Goal: Task Accomplishment & Management: Manage account settings

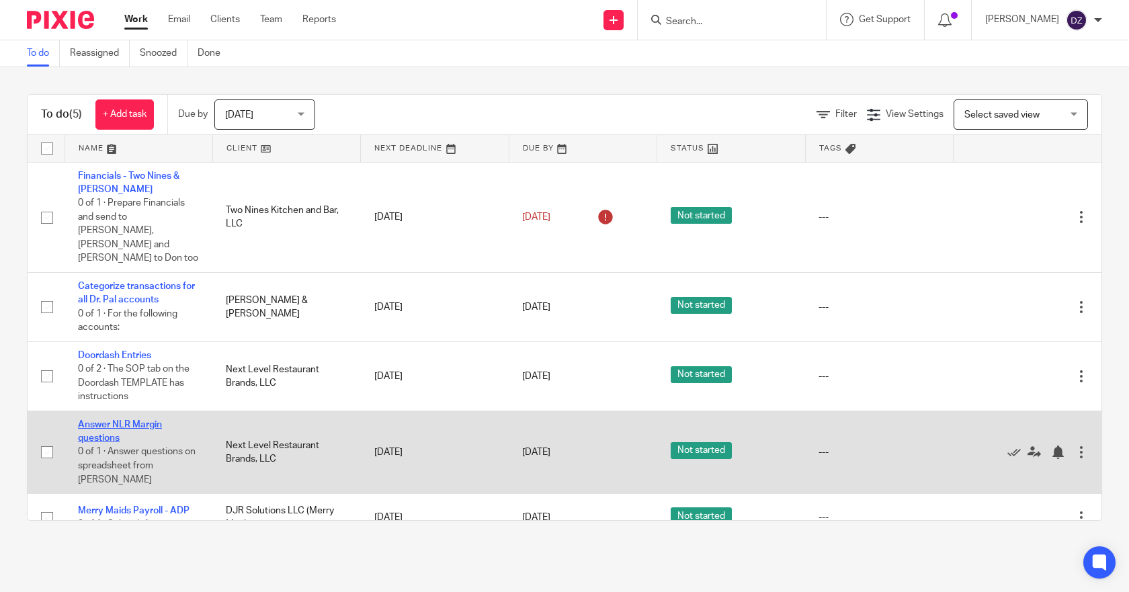
click at [122, 420] on link "Answer NLR Margin questions" at bounding box center [120, 431] width 84 height 23
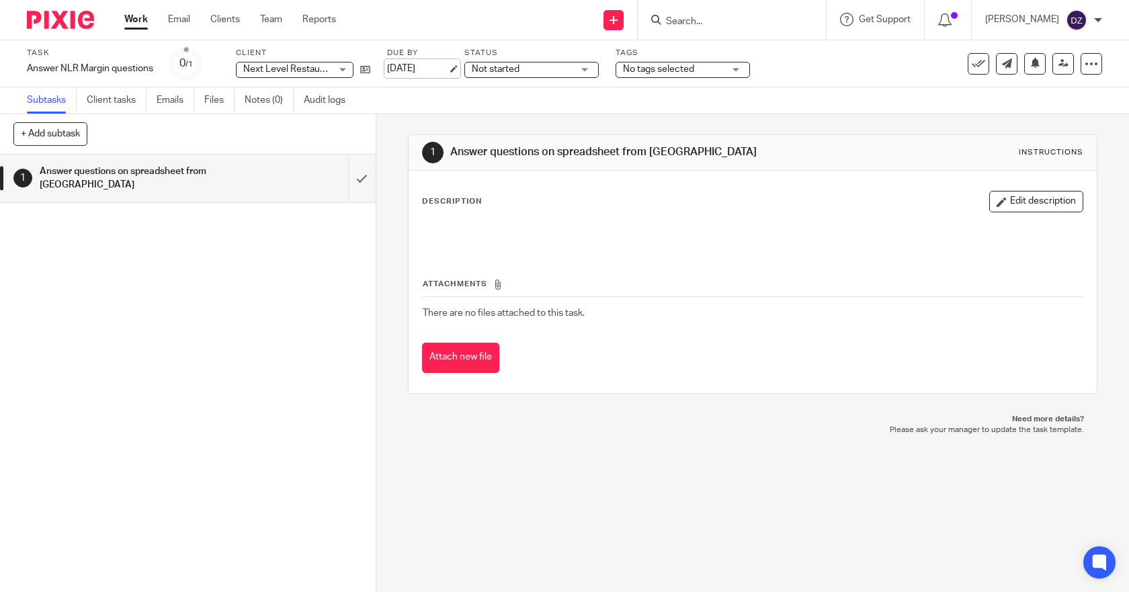
click at [447, 67] on link "[DATE]" at bounding box center [417, 69] width 60 height 14
click at [129, 20] on link "Work" at bounding box center [136, 19] width 24 height 13
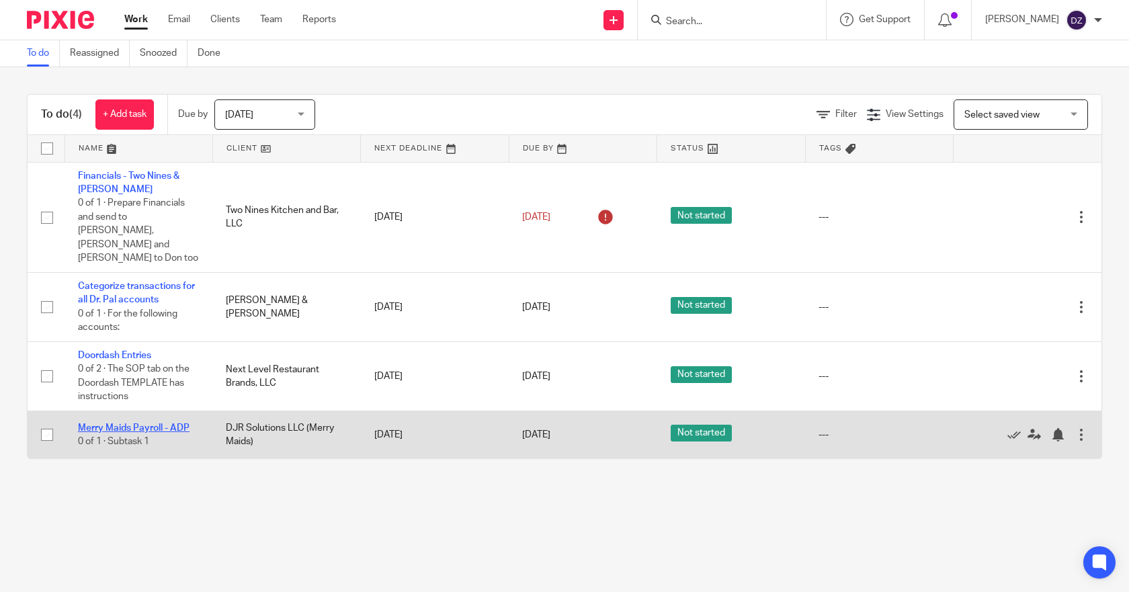
click at [149, 423] on link "Merry Maids Payroll - ADP" at bounding box center [134, 427] width 112 height 9
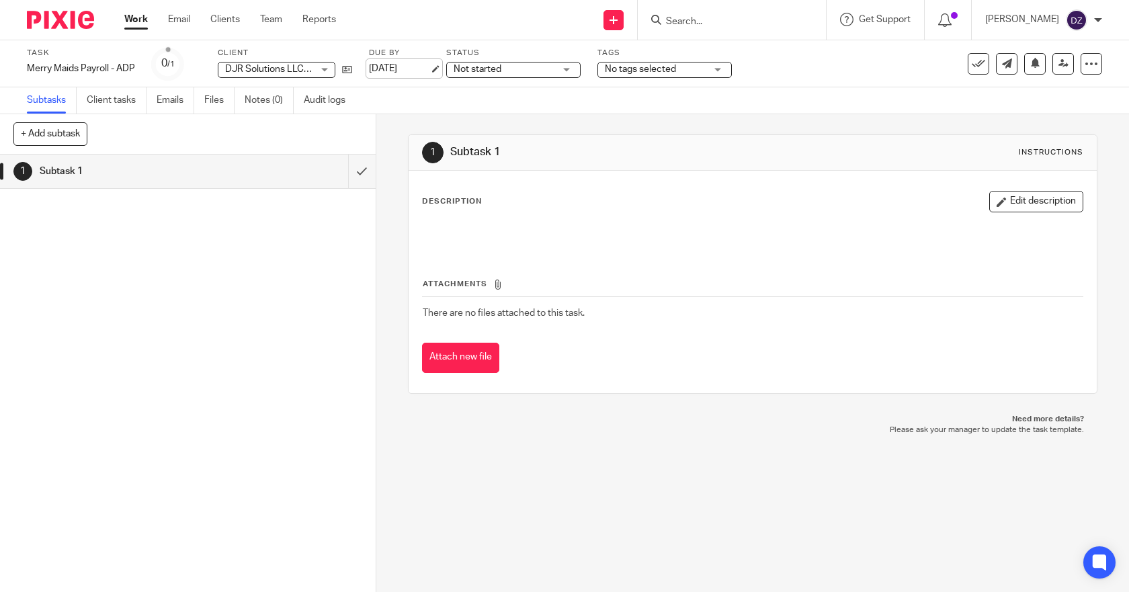
click at [429, 67] on link "[DATE]" at bounding box center [399, 69] width 60 height 14
click at [136, 17] on link "Work" at bounding box center [136, 19] width 24 height 13
